Goal: Information Seeking & Learning: Check status

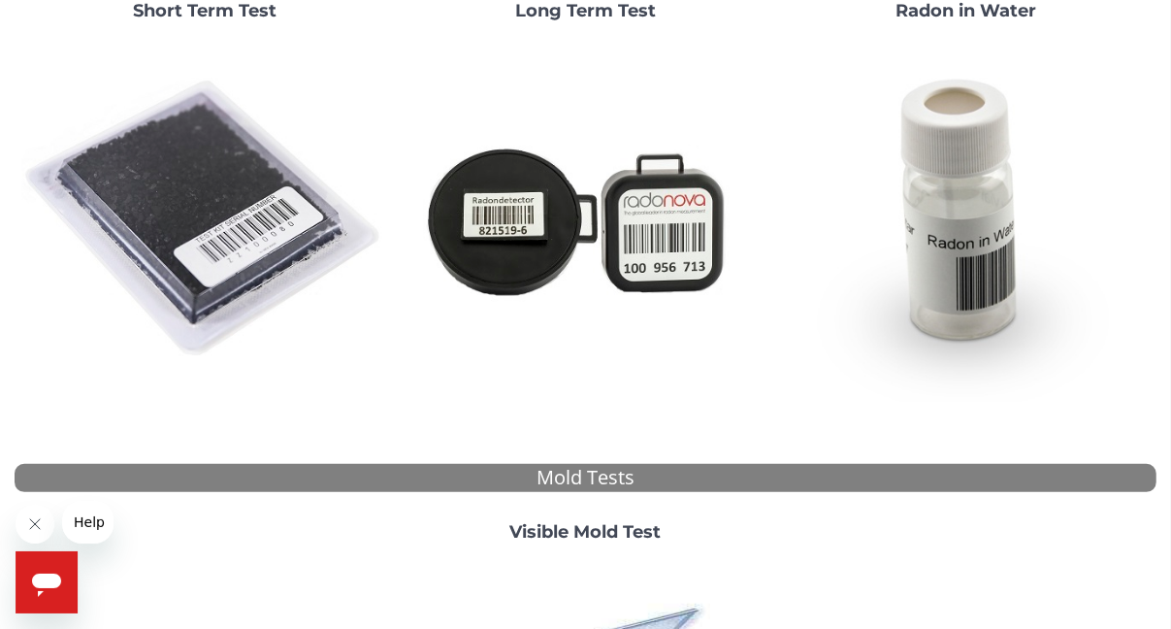
scroll to position [290, 0]
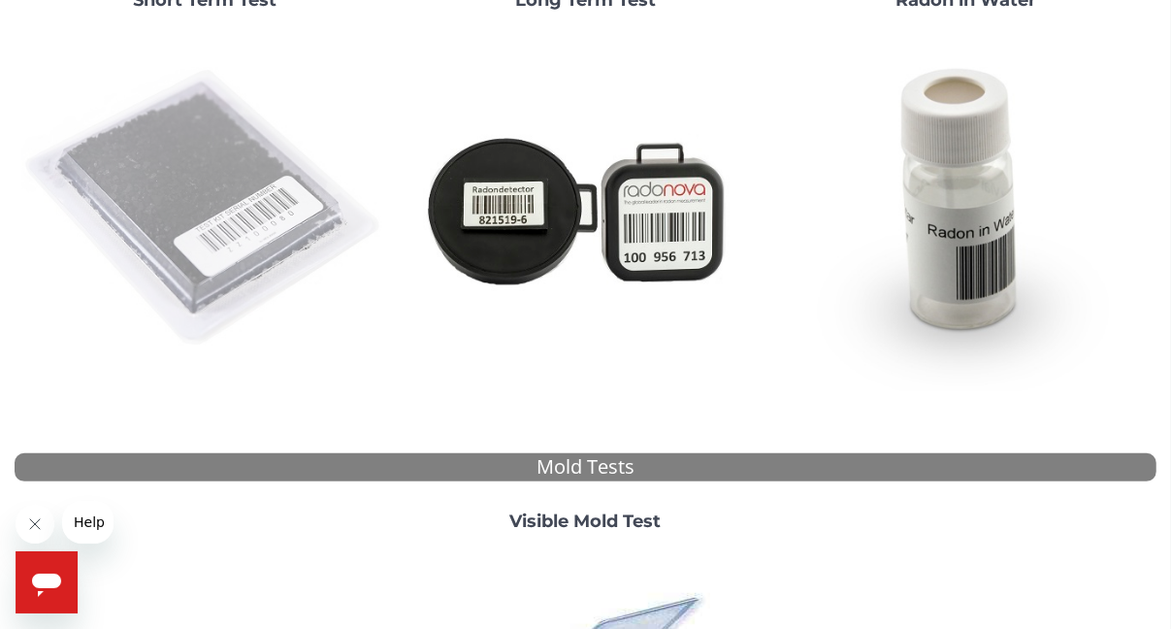
click at [195, 222] on img at bounding box center [204, 208] width 365 height 365
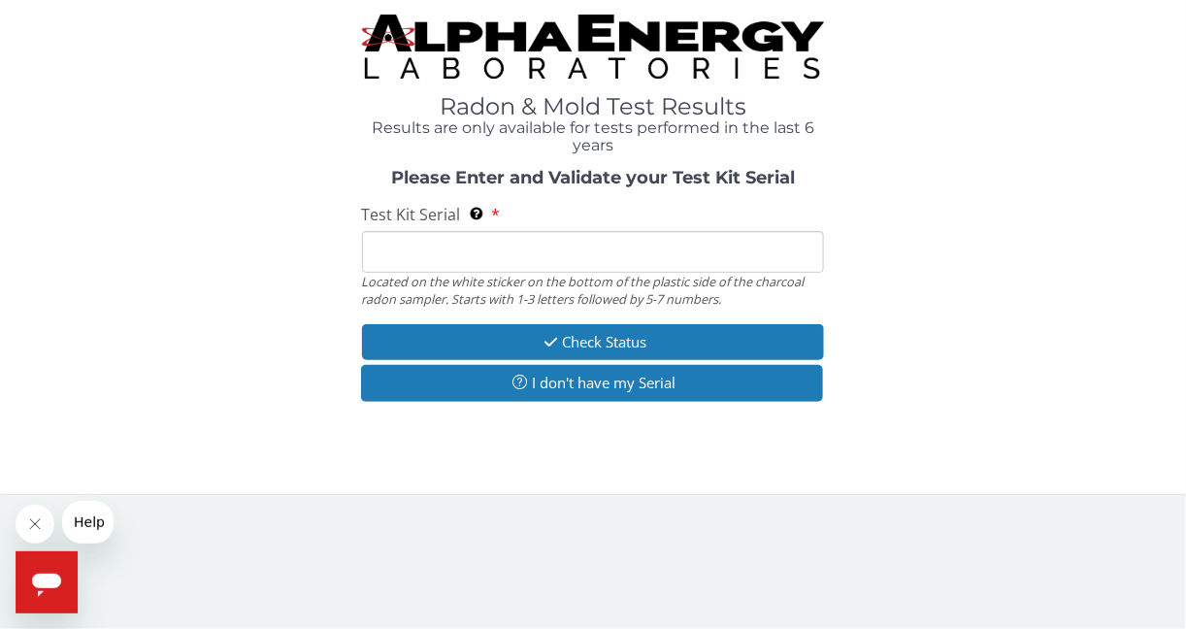
click at [457, 246] on input "Test Kit Serial Located on the white sticker on the bottom of the plastic side …" at bounding box center [593, 252] width 463 height 42
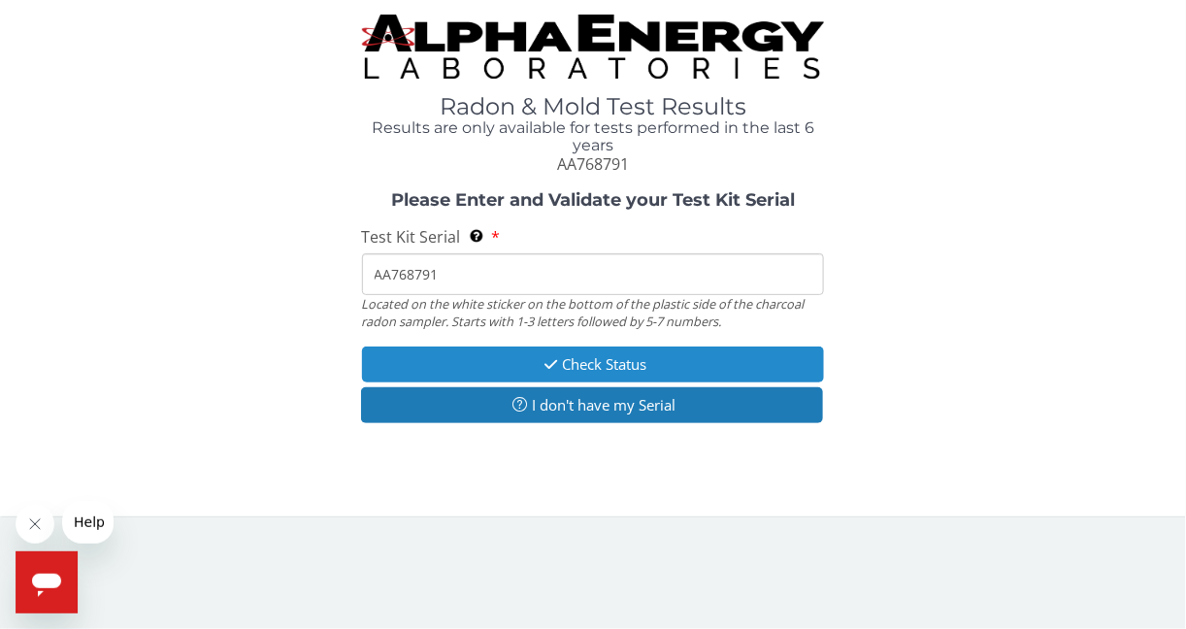
type input "AA768791"
click at [571, 360] on button "Check Status" at bounding box center [593, 364] width 463 height 36
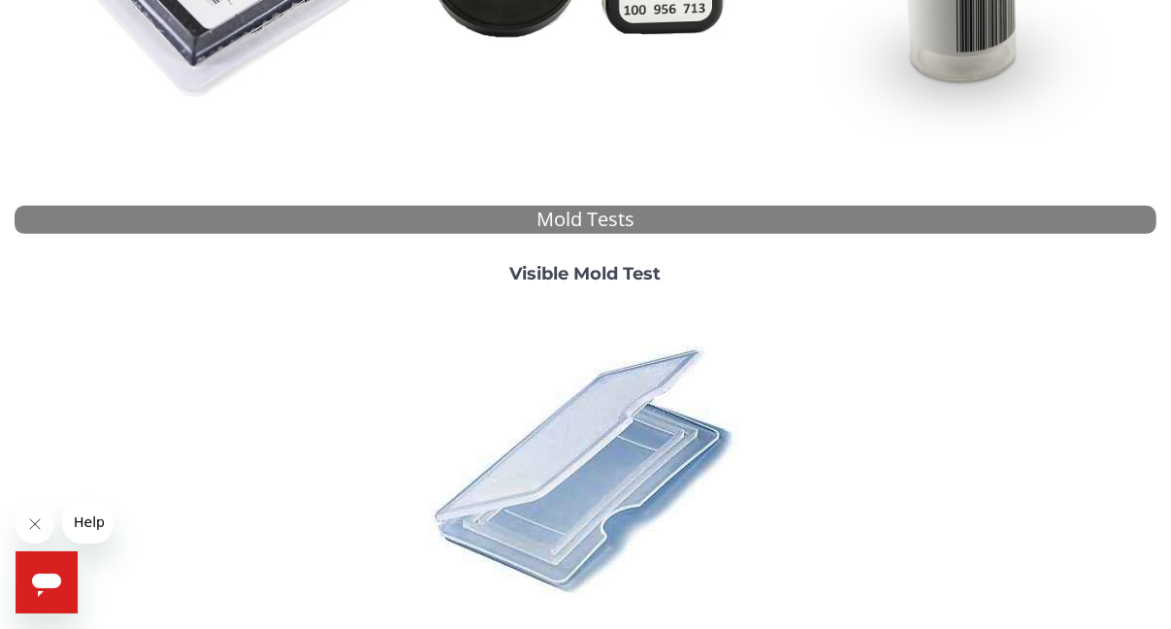
scroll to position [460, 0]
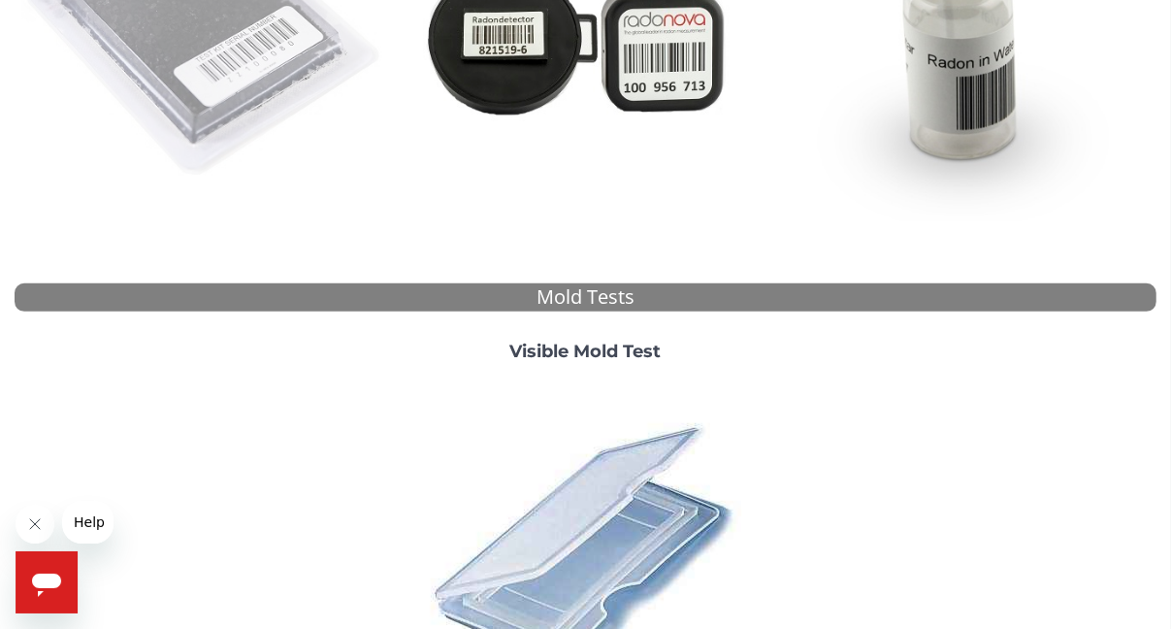
click at [189, 47] on img at bounding box center [204, 38] width 365 height 365
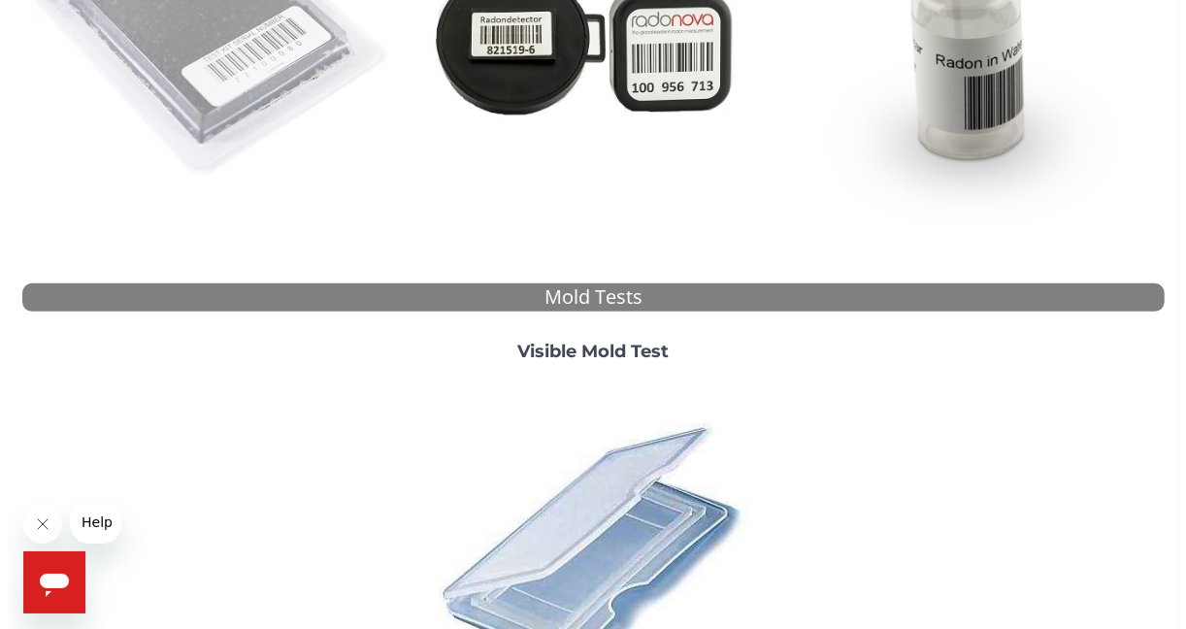
scroll to position [0, 0]
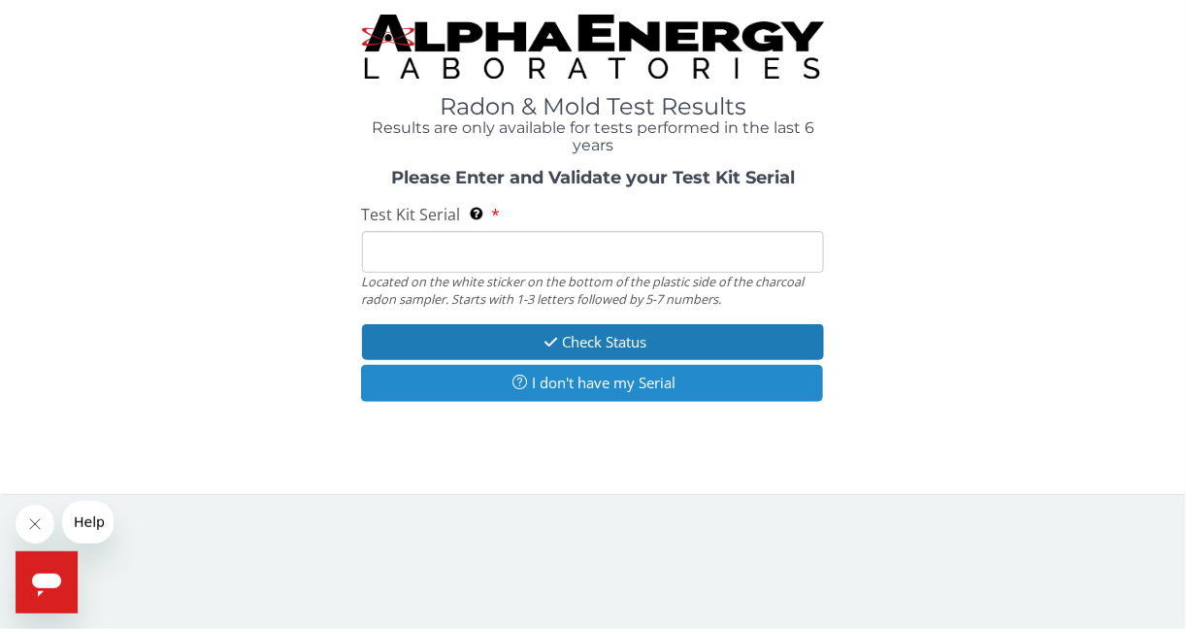
click at [551, 378] on button "I don't have my Serial" at bounding box center [592, 383] width 463 height 36
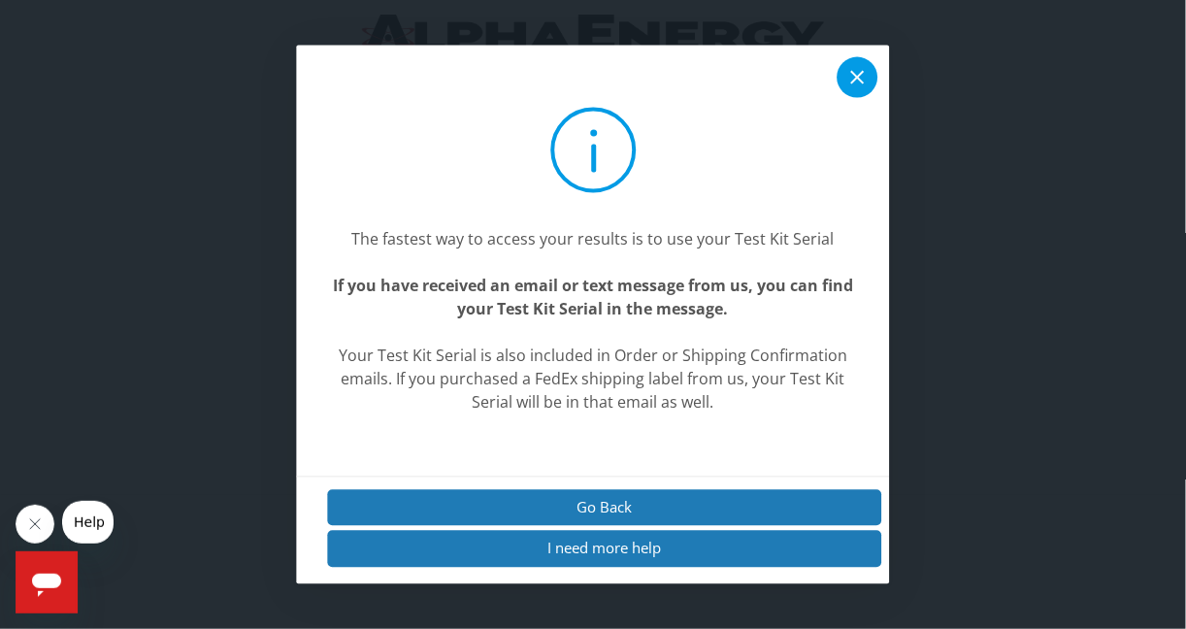
click at [856, 78] on icon at bounding box center [858, 78] width 14 height 14
